Goal: Information Seeking & Learning: Learn about a topic

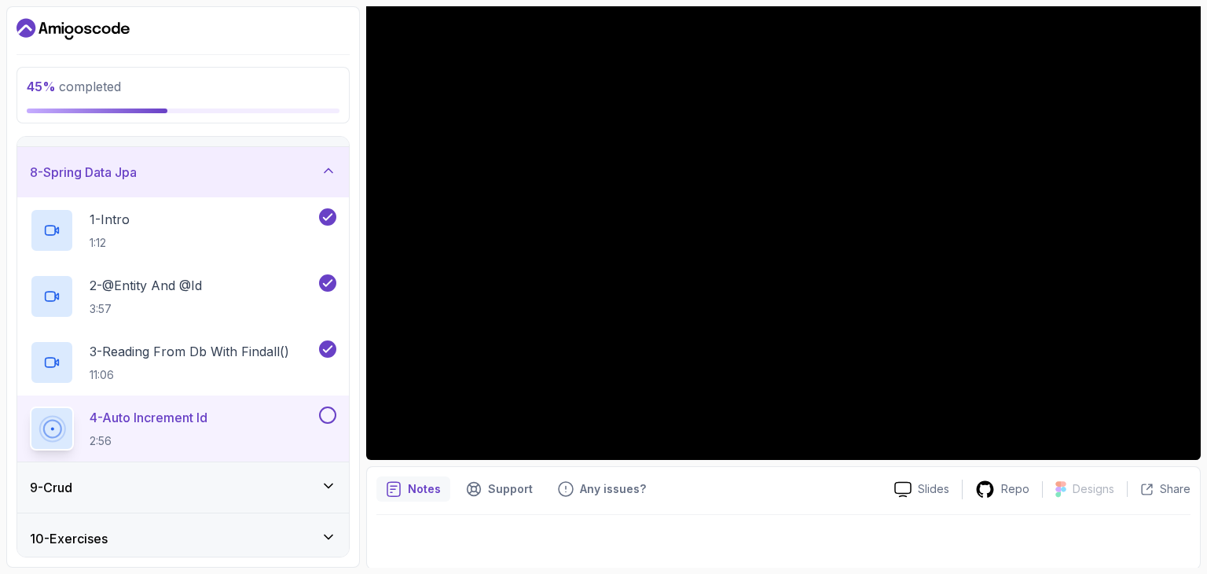
scroll to position [151, 0]
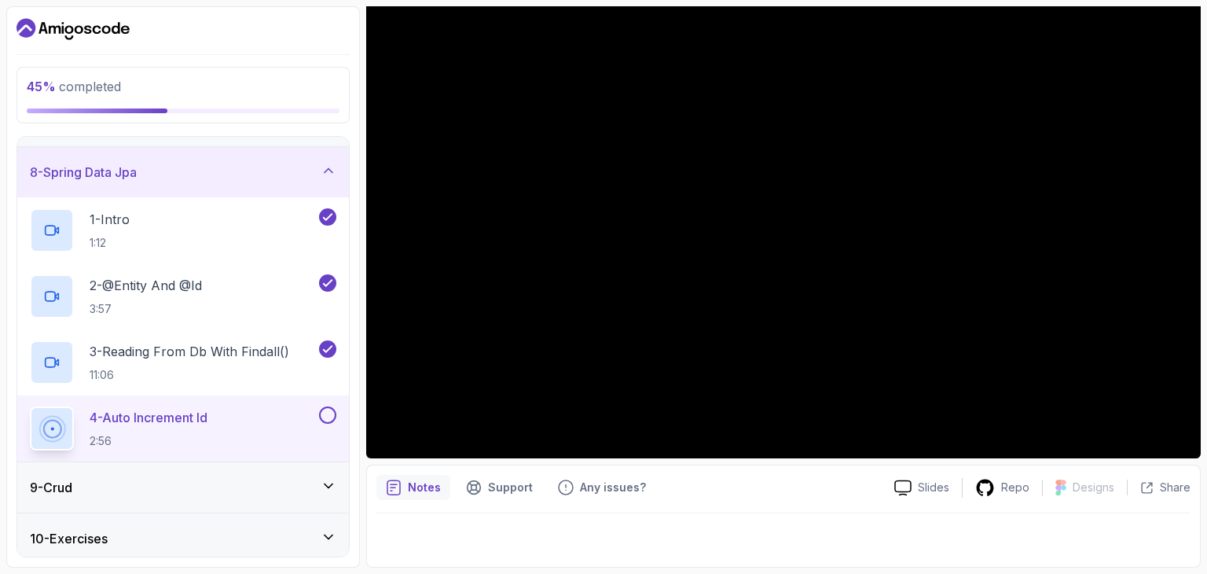
click at [539, 516] on div at bounding box center [783, 535] width 814 height 44
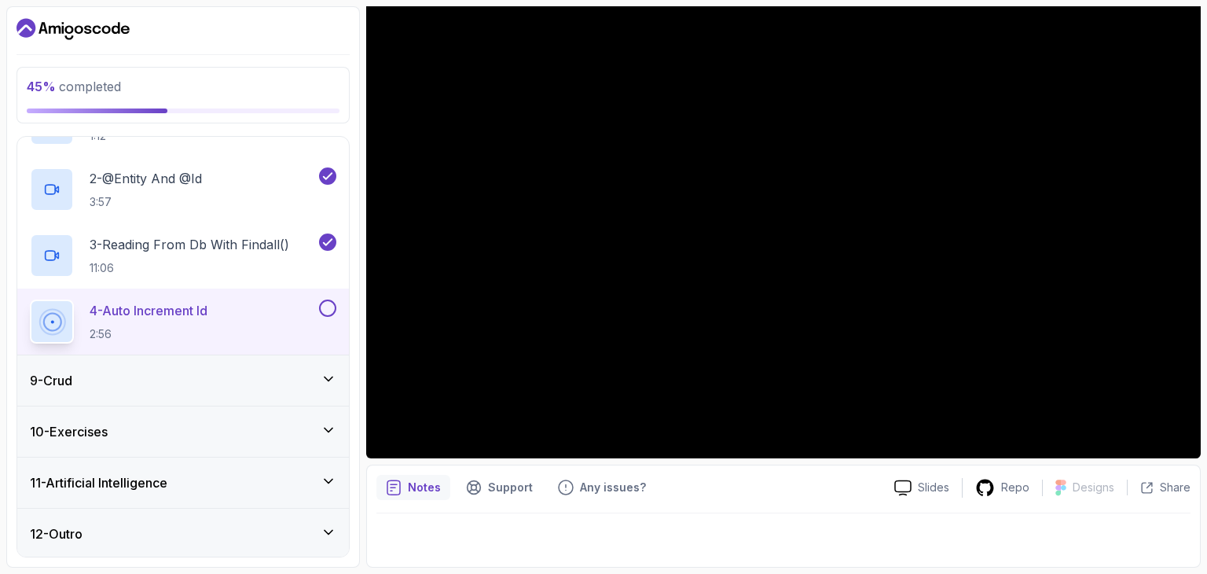
click at [780, 551] on div at bounding box center [783, 535] width 814 height 44
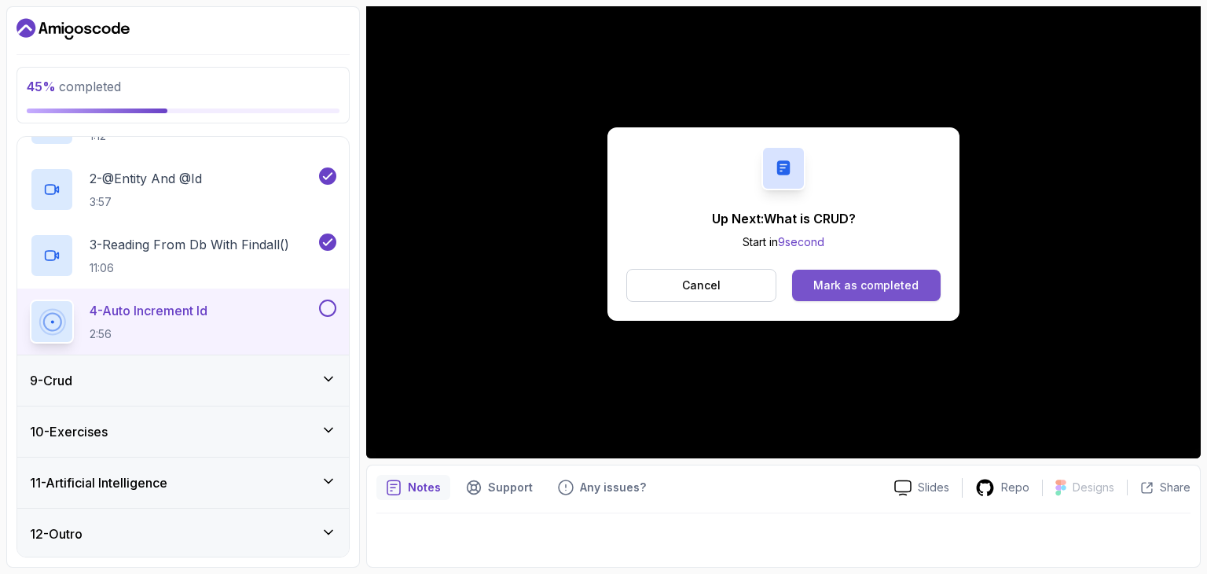
click at [845, 277] on div "Mark as completed" at bounding box center [865, 285] width 105 height 16
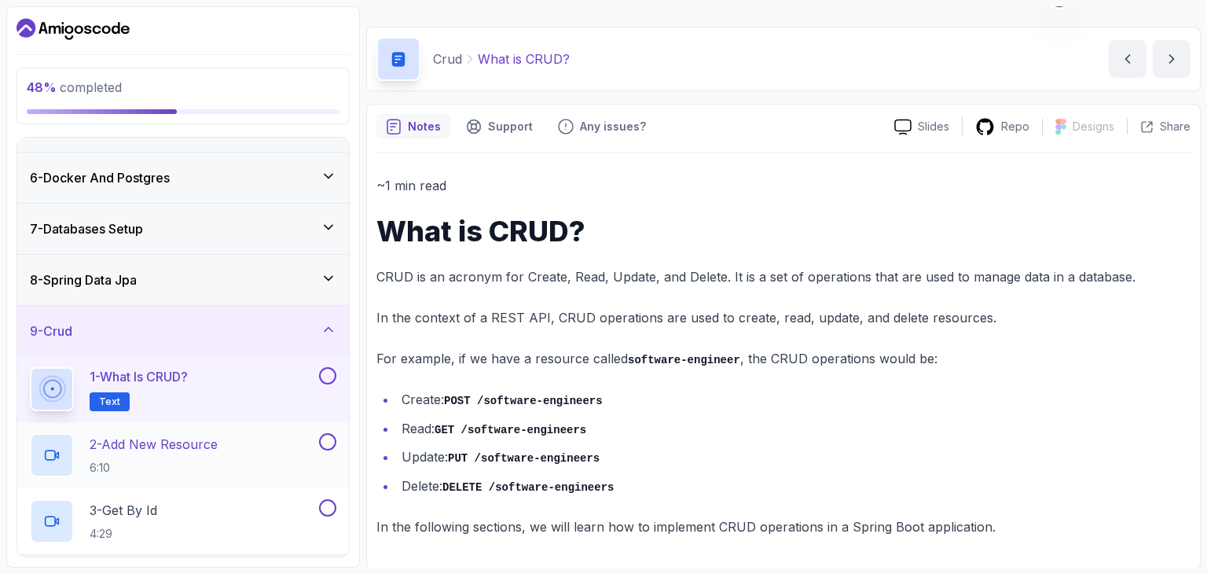
scroll to position [388, 0]
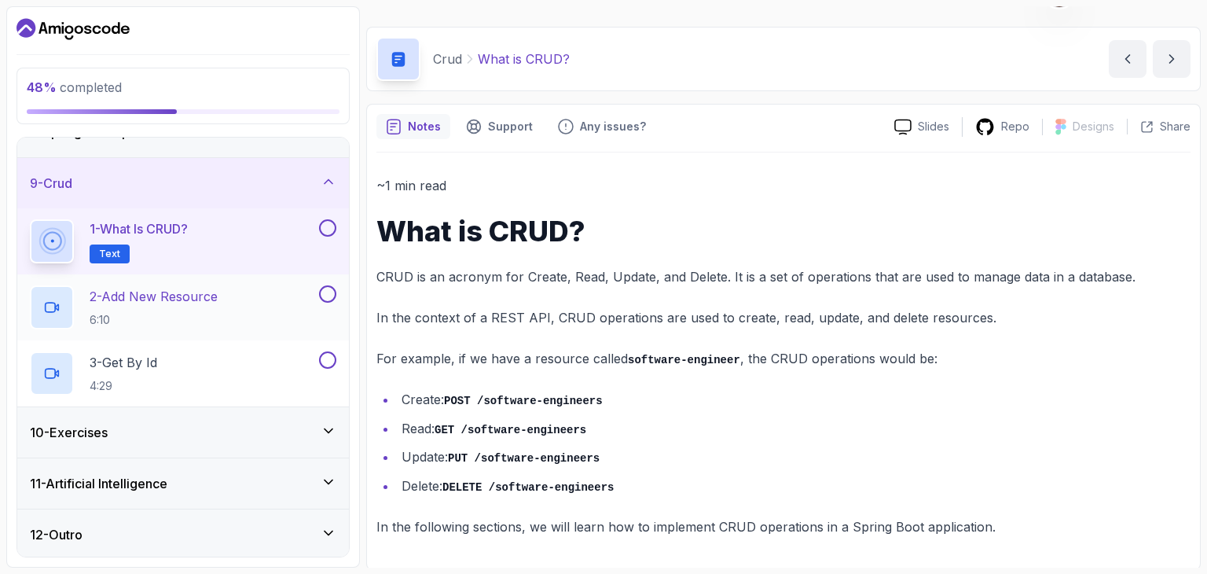
click at [178, 303] on h2 "2 - Add New Resource 6:10" at bounding box center [154, 307] width 128 height 41
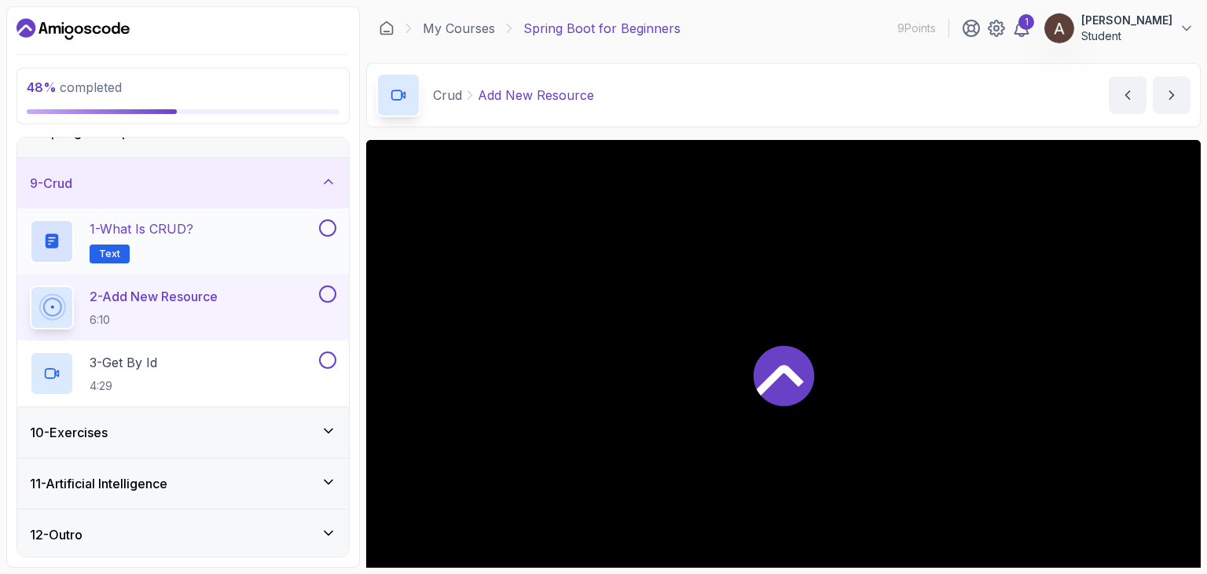
click at [332, 226] on button at bounding box center [327, 227] width 17 height 17
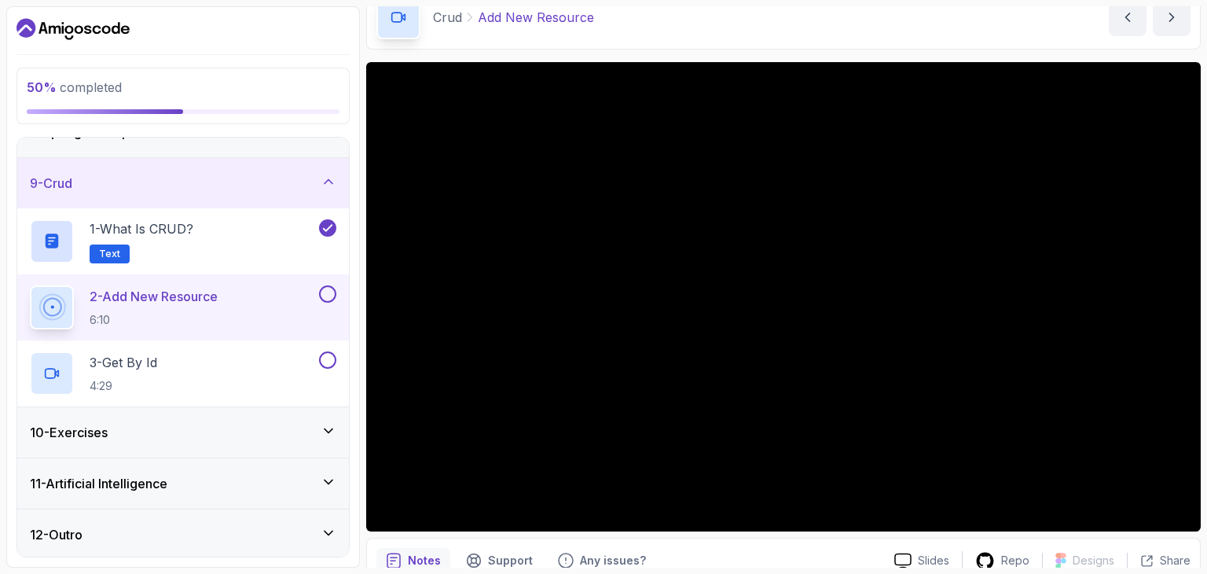
scroll to position [72, 0]
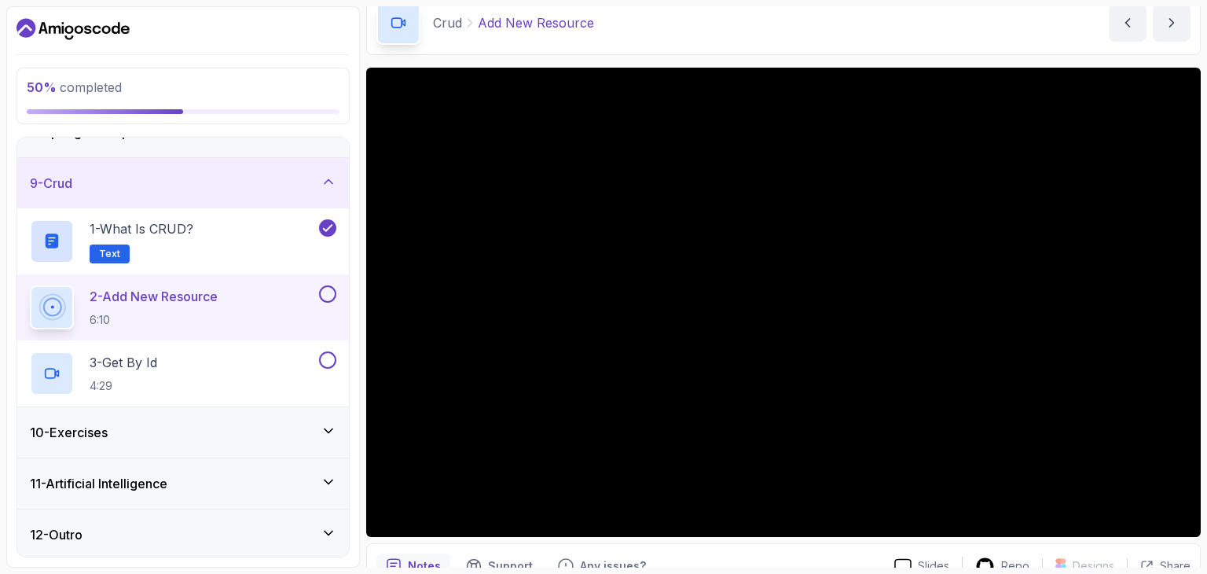
click at [319, 219] on button at bounding box center [327, 227] width 17 height 17
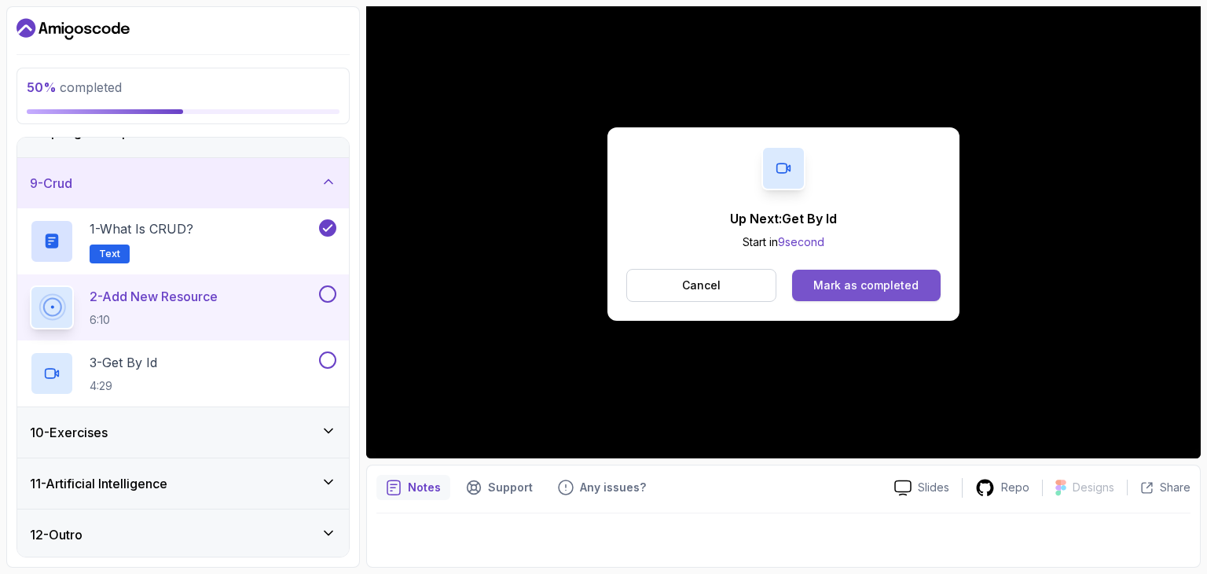
click at [864, 279] on div "Mark as completed" at bounding box center [865, 285] width 105 height 16
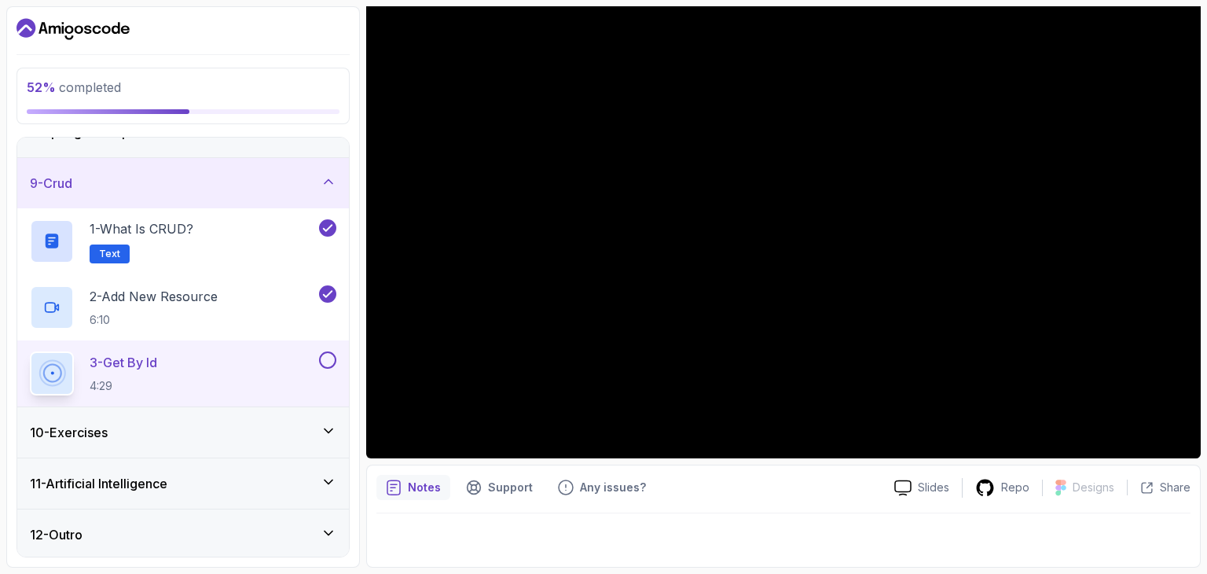
click at [915, 563] on div "Notes Support Any issues? Slides Repo Designs Design not available Share" at bounding box center [783, 515] width 834 height 103
click at [1193, 512] on div "Notes Support Any issues? Slides Repo Designs Design not available Share" at bounding box center [783, 515] width 834 height 103
